Goal: Transaction & Acquisition: Download file/media

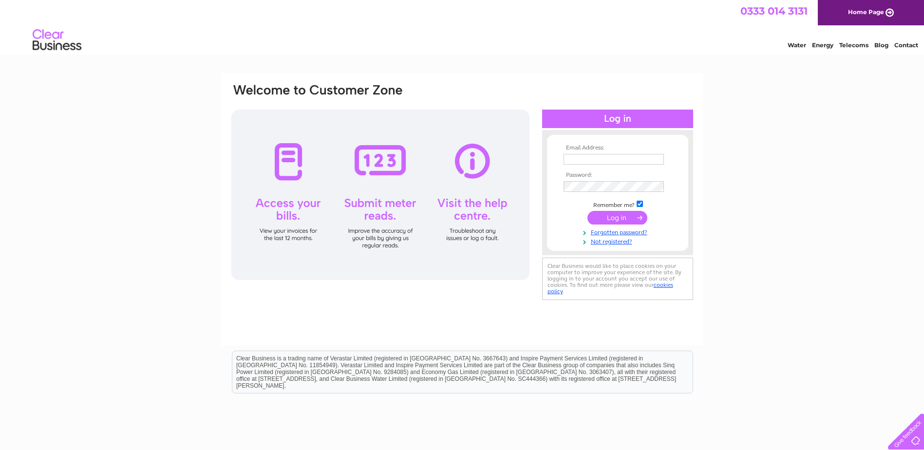
type input "[EMAIL_ADDRESS][DOMAIN_NAME]"
click at [610, 219] on input "submit" at bounding box center [617, 218] width 60 height 14
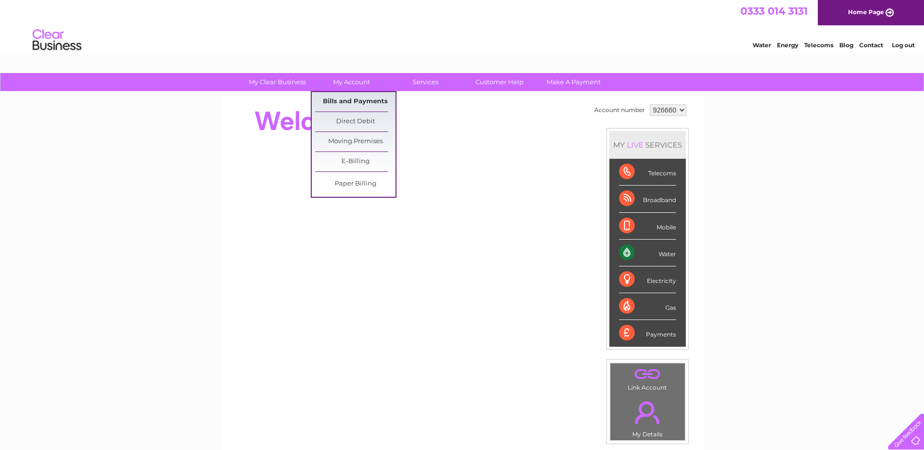
click at [342, 97] on link "Bills and Payments" at bounding box center [355, 101] width 80 height 19
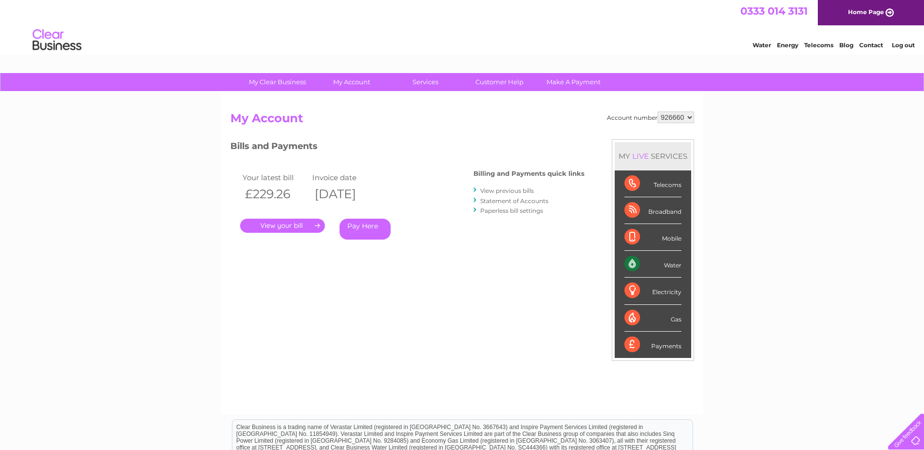
click at [299, 226] on link "." at bounding box center [282, 226] width 85 height 14
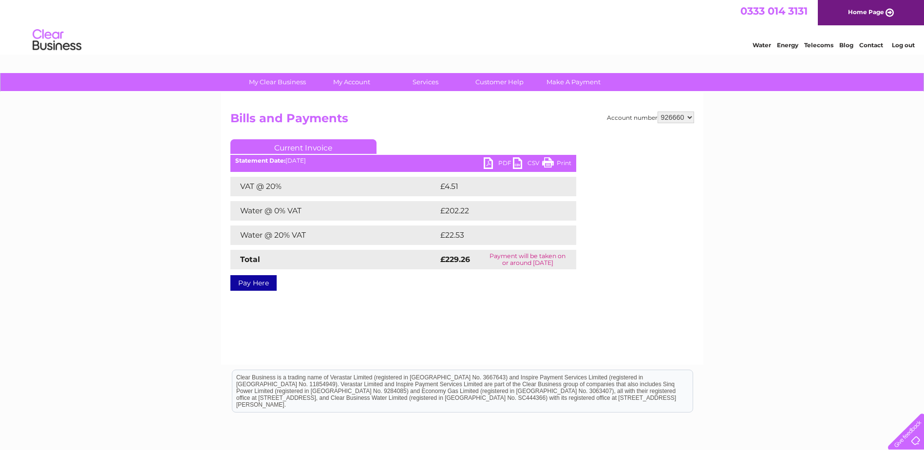
click at [492, 160] on link "PDF" at bounding box center [498, 164] width 29 height 14
